Goal: Check status: Check status

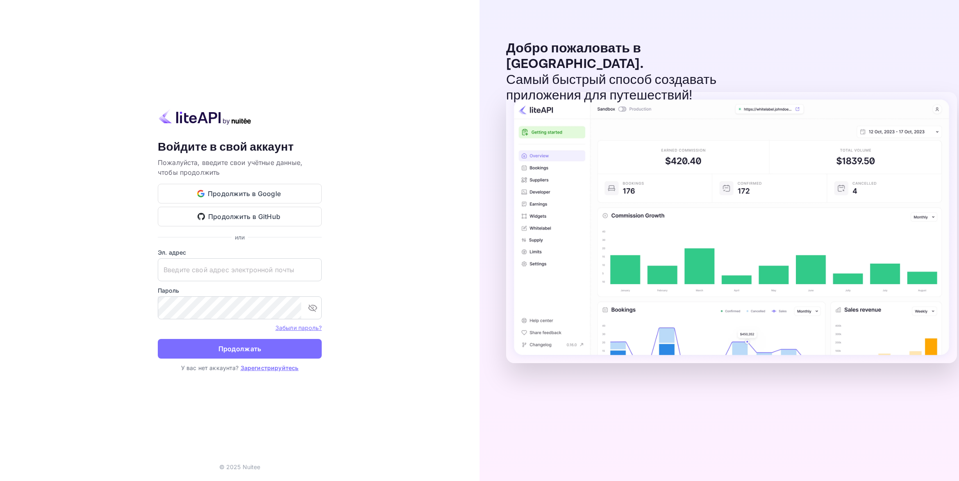
type input "[EMAIL_ADDRESS][DOMAIN_NAME]"
click at [256, 346] on button "Продолжать" at bounding box center [240, 349] width 164 height 20
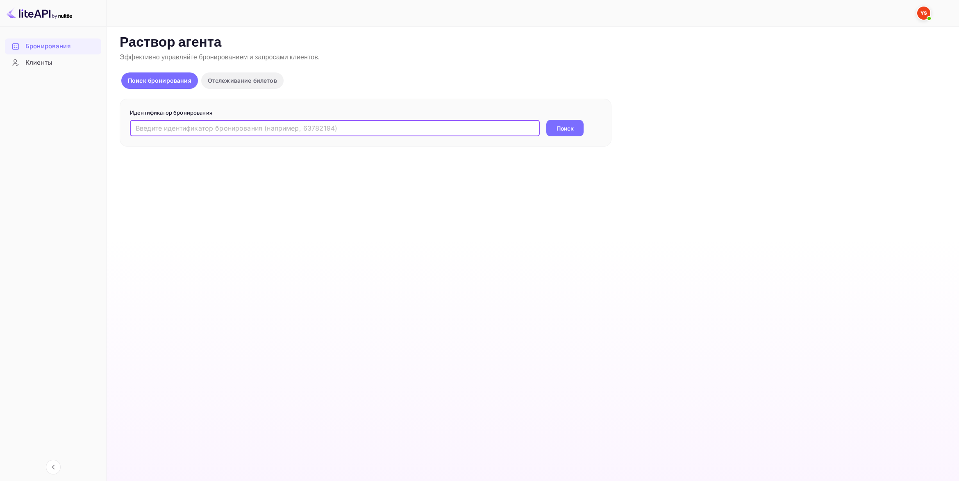
paste input "8884686"
type input "8884686"
click at [571, 127] on button "Поиск" at bounding box center [564, 128] width 37 height 16
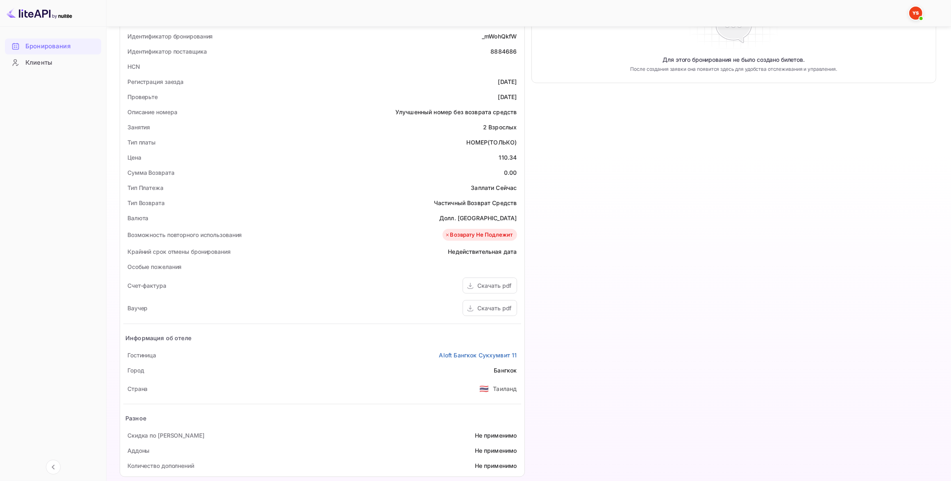
scroll to position [179, 0]
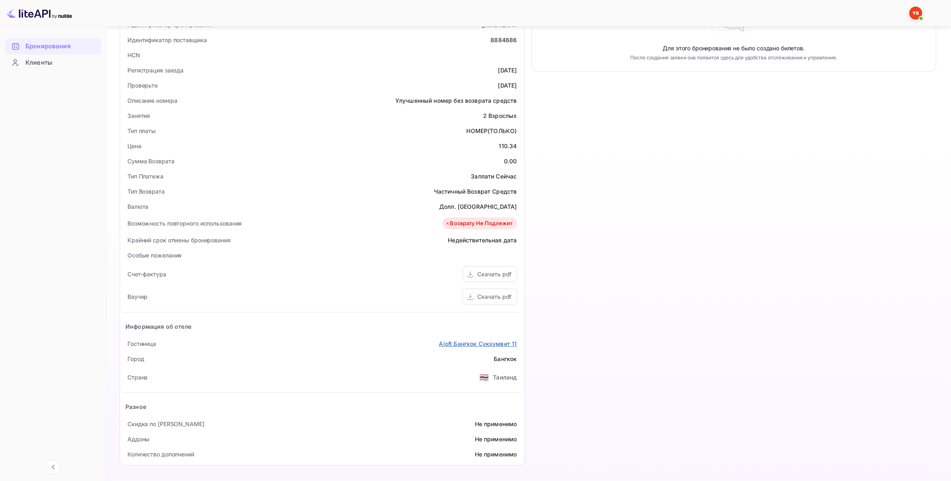
click at [461, 344] on link "Aloft Бангкок Сукхумвит 11" at bounding box center [478, 344] width 78 height 9
click at [497, 296] on div "Скачать pdf" at bounding box center [495, 297] width 34 height 9
